Goal: Navigation & Orientation: Find specific page/section

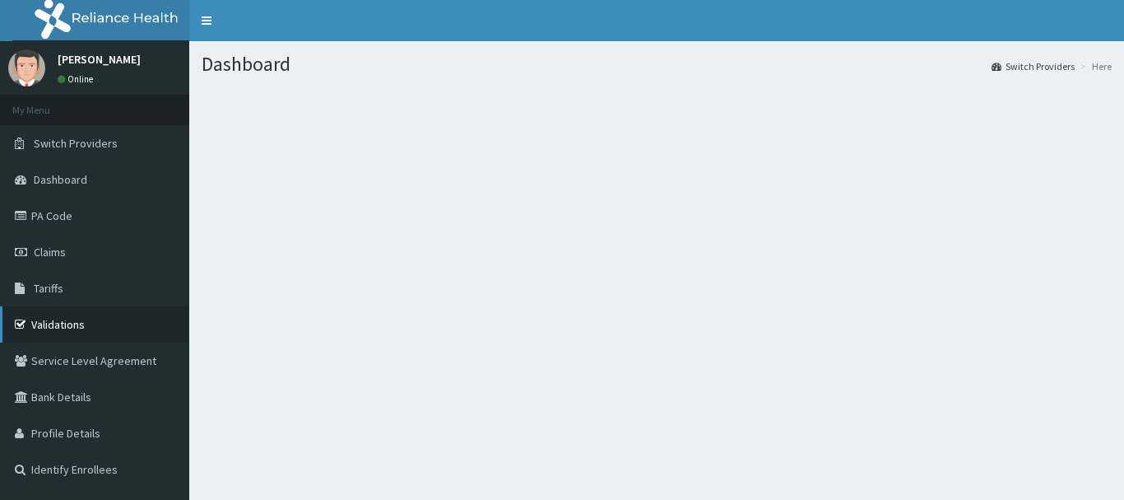
click at [72, 330] on link "Validations" at bounding box center [94, 324] width 189 height 36
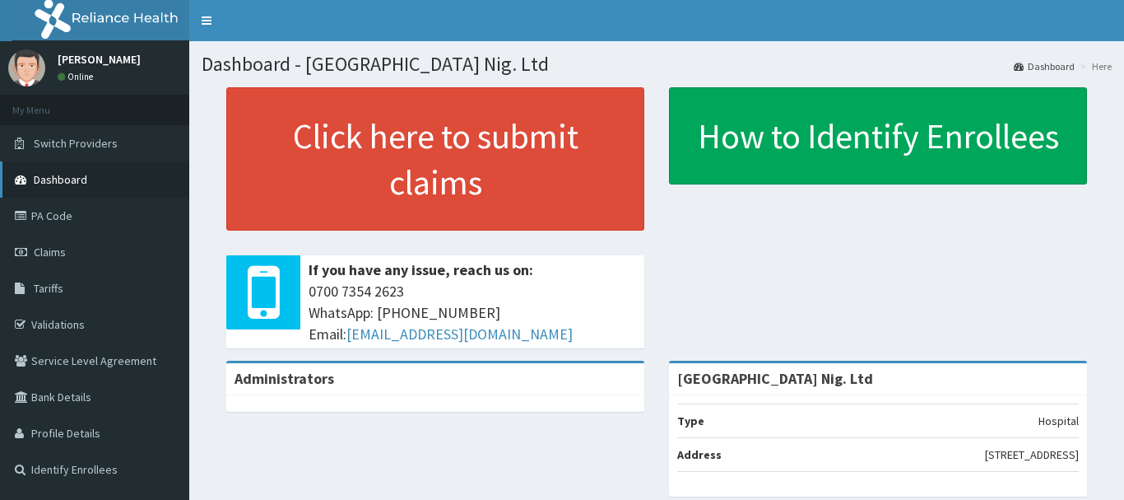
click at [109, 179] on link "Dashboard" at bounding box center [94, 179] width 189 height 36
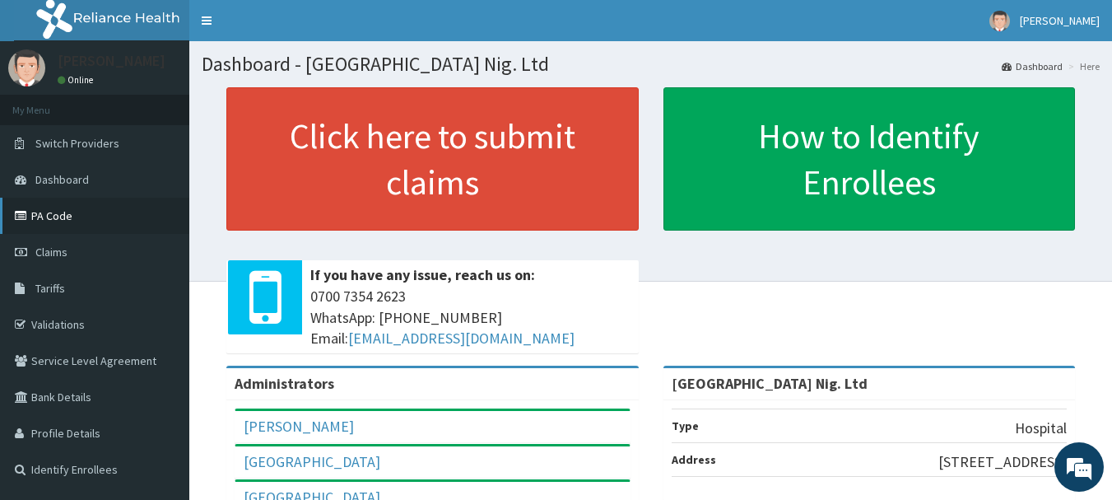
click at [52, 216] on link "PA Code" at bounding box center [94, 215] width 189 height 36
